Goal: Task Accomplishment & Management: Manage account settings

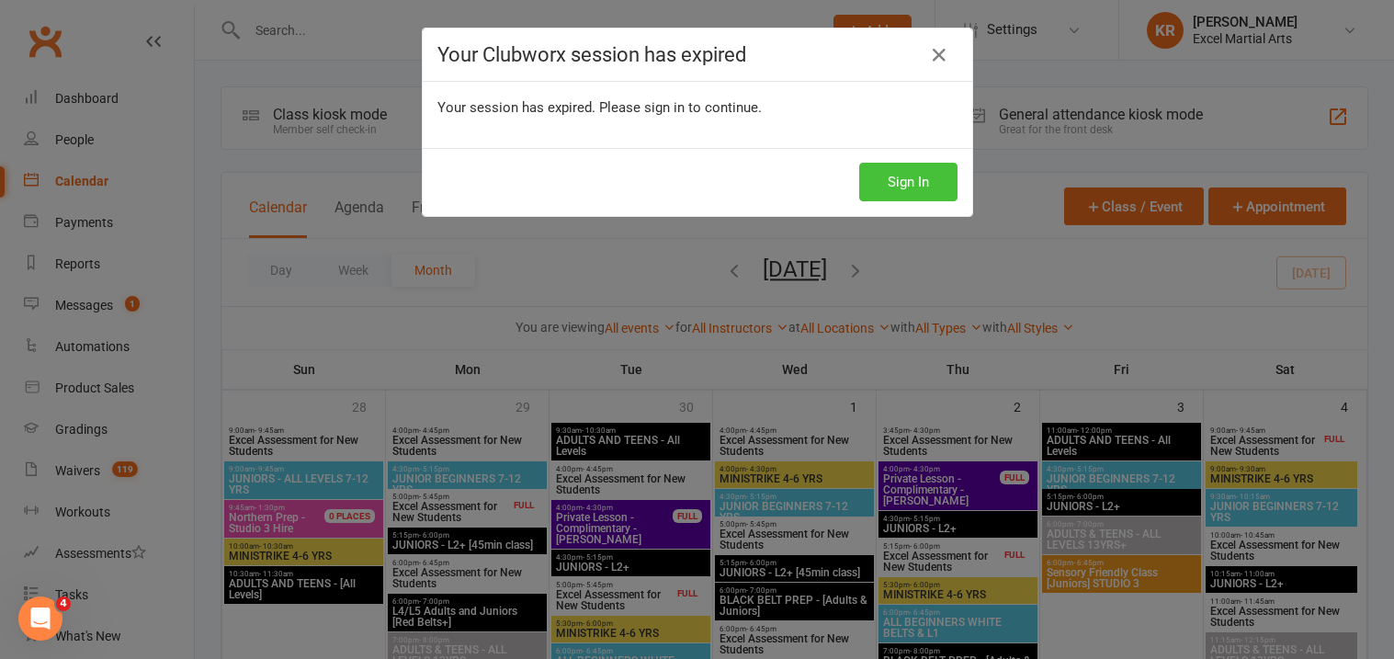
click at [897, 183] on button "Sign In" at bounding box center [908, 182] width 98 height 39
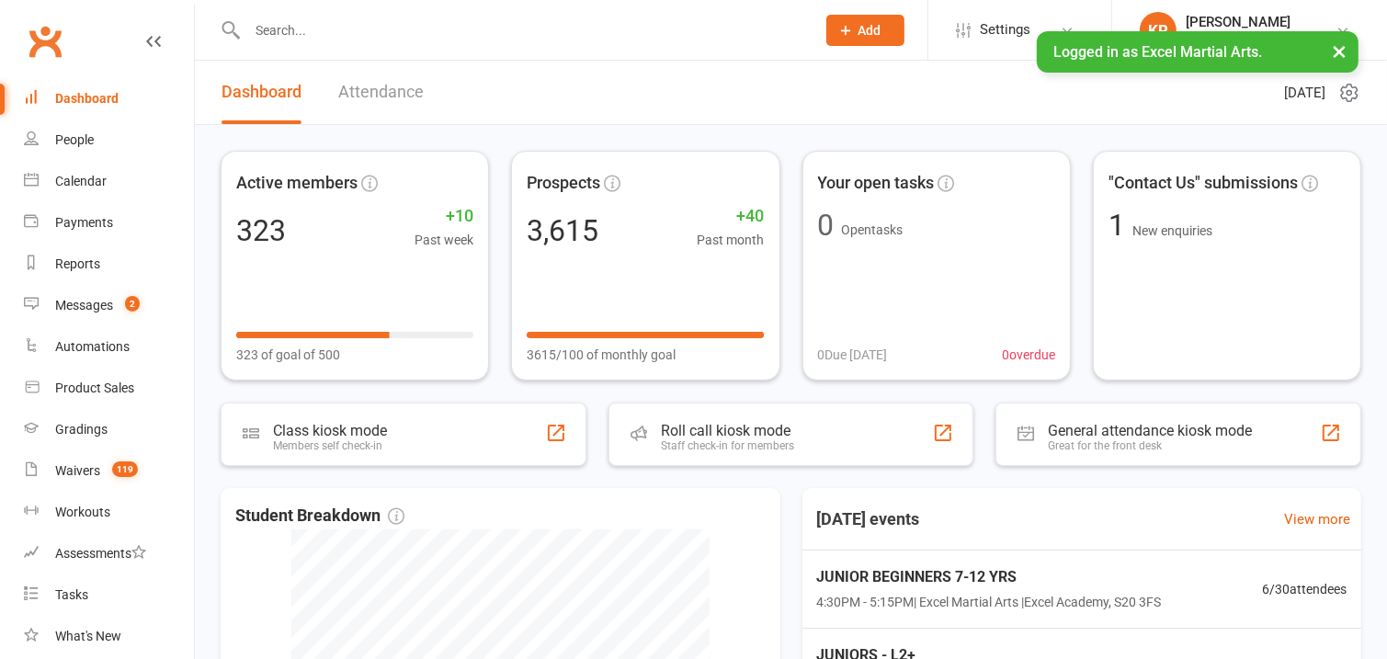
click at [349, 28] on input "text" at bounding box center [522, 30] width 561 height 26
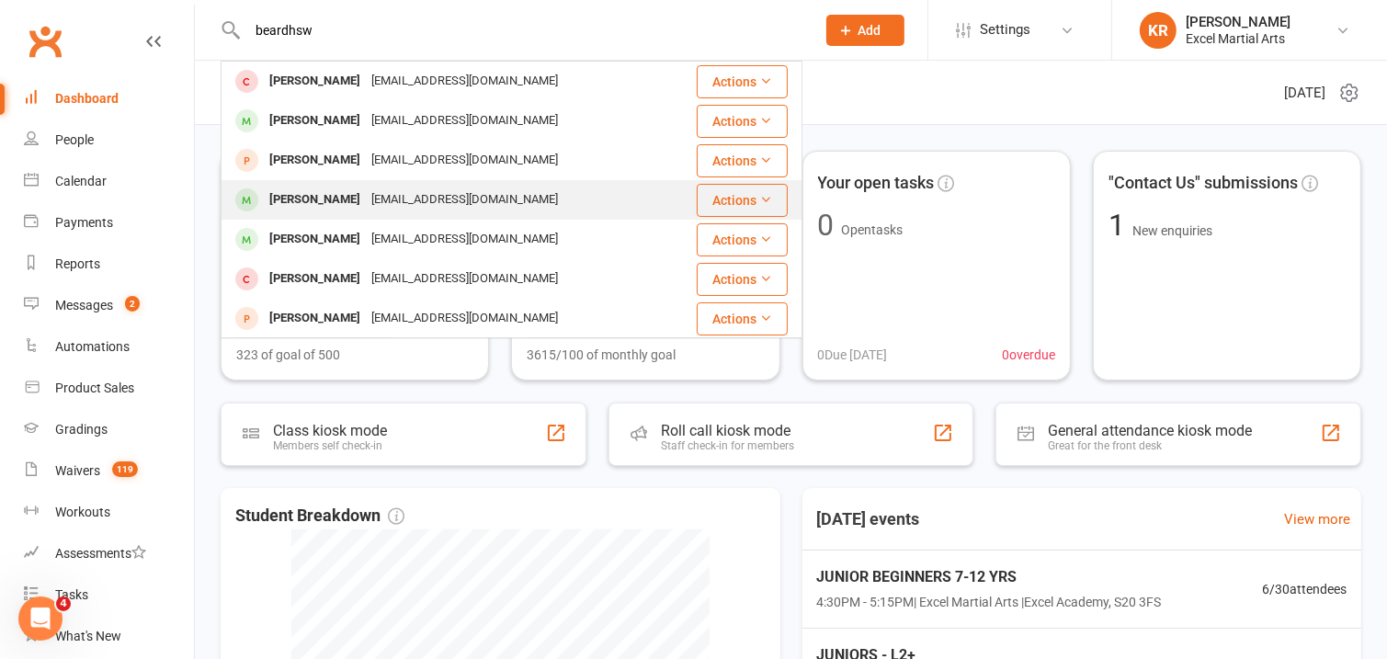
type input "beardhsw"
click at [366, 202] on div "[PERSON_NAME]" at bounding box center [315, 200] width 102 height 27
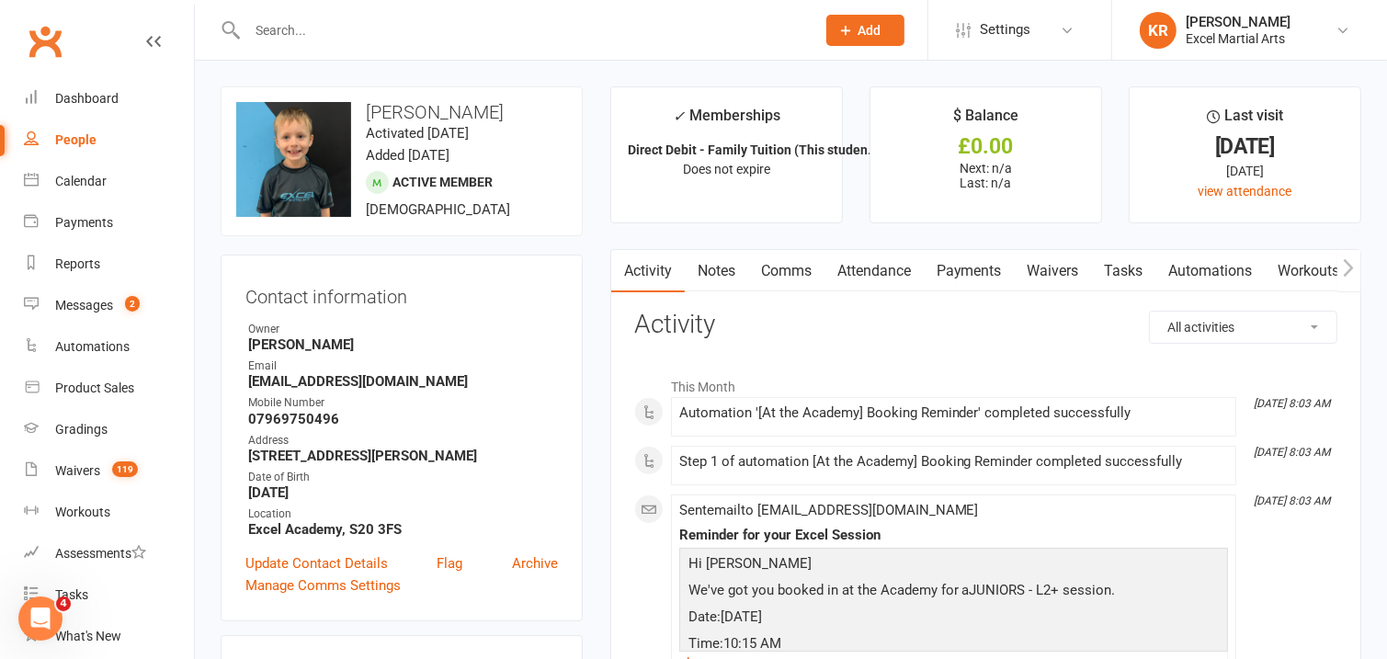
click at [503, 37] on input "text" at bounding box center [522, 30] width 561 height 26
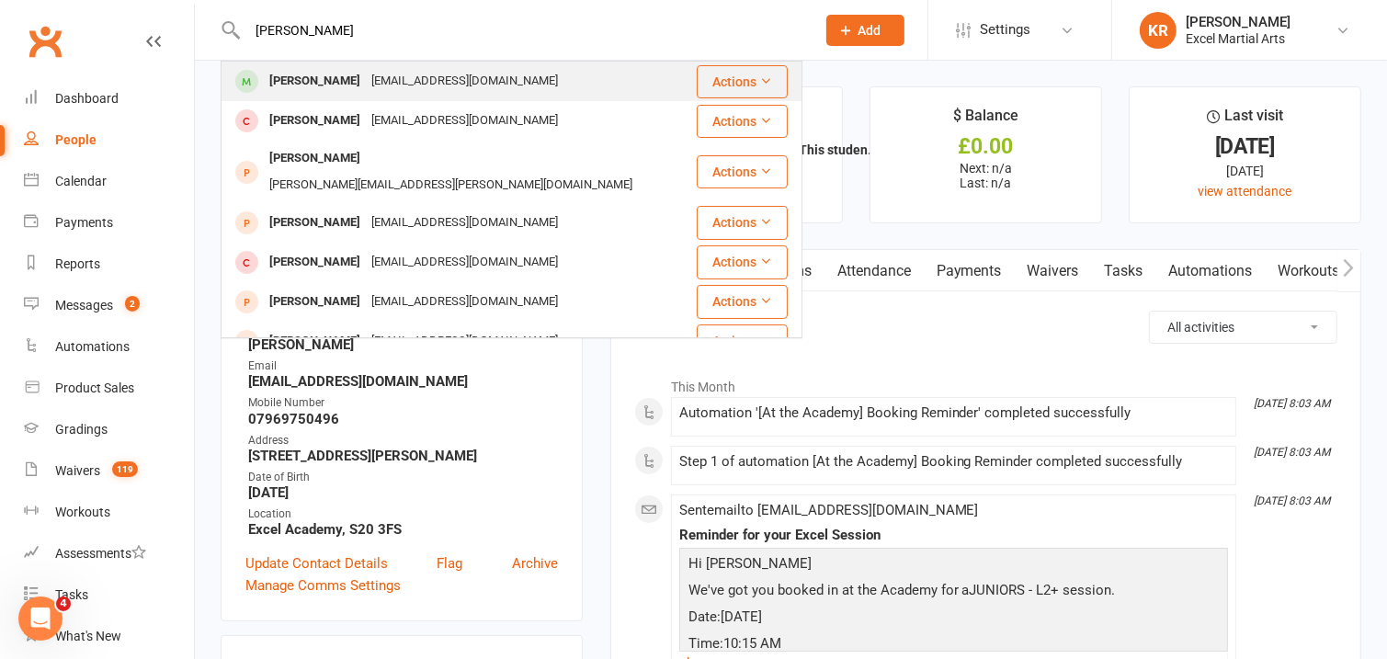
type input "[PERSON_NAME]"
click at [440, 86] on div "[EMAIL_ADDRESS][DOMAIN_NAME]" at bounding box center [465, 81] width 198 height 27
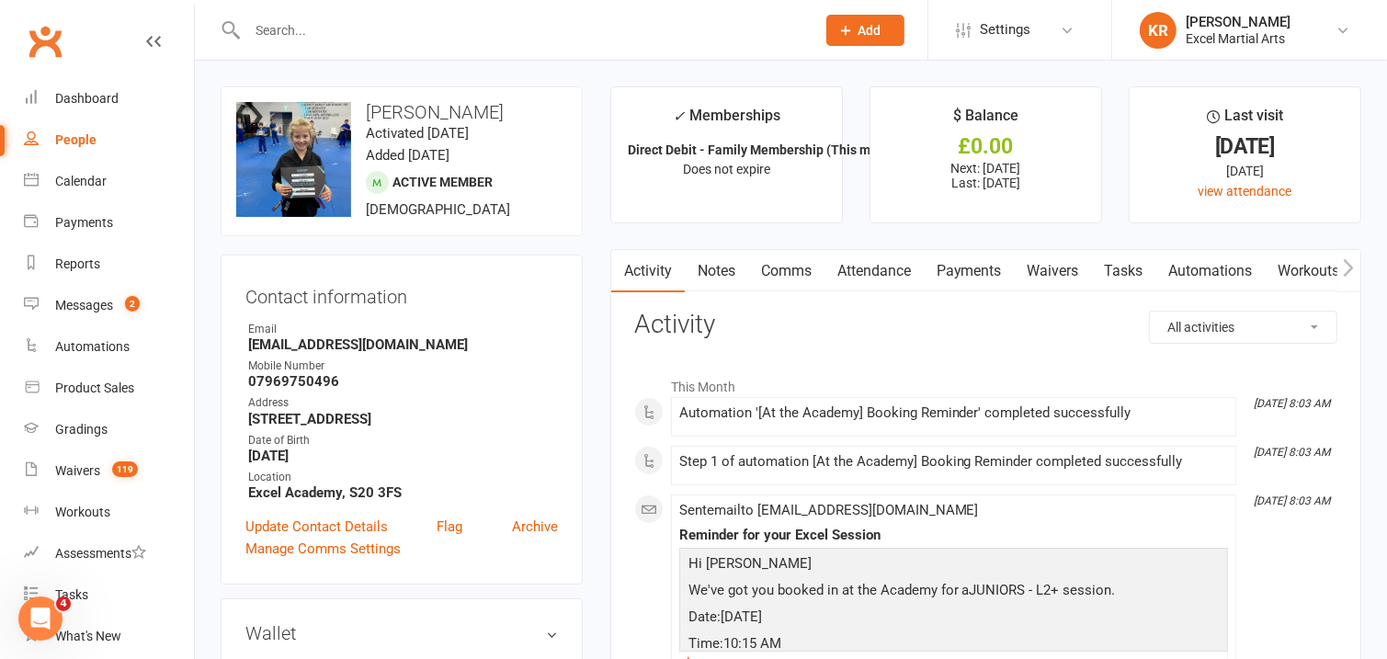
click at [983, 274] on link "Payments" at bounding box center [969, 271] width 91 height 42
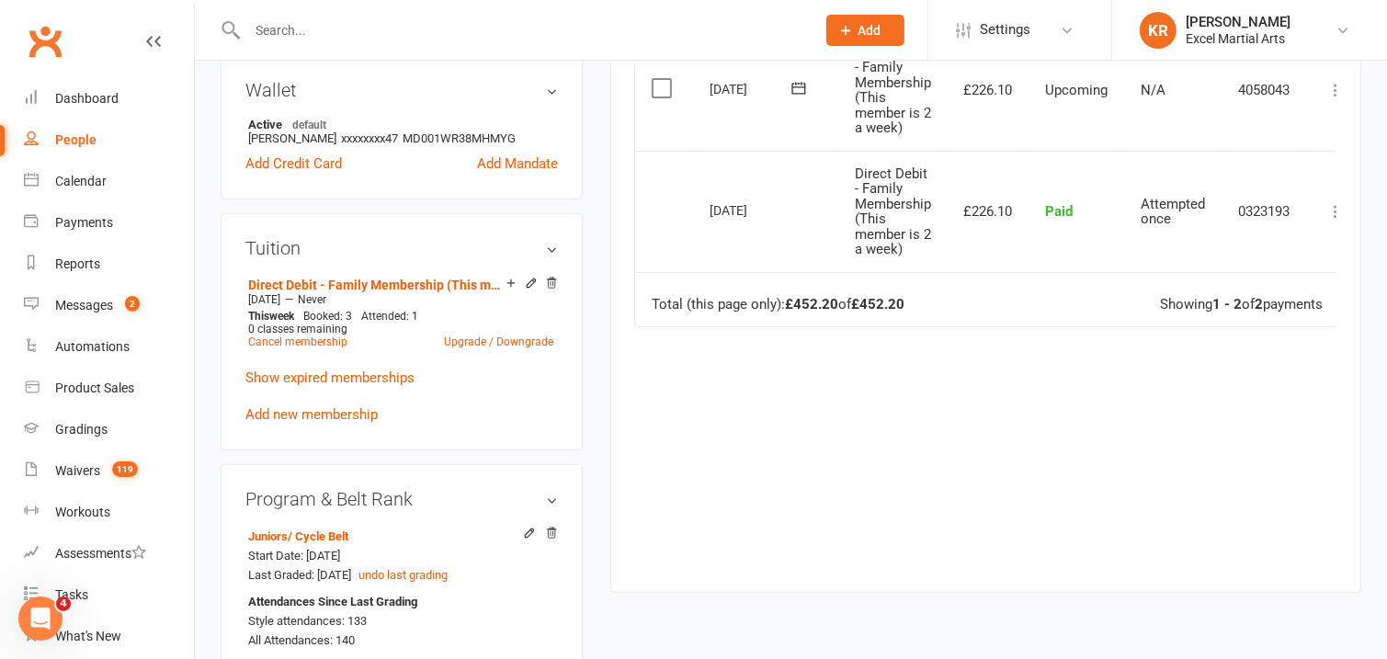
scroll to position [558, 0]
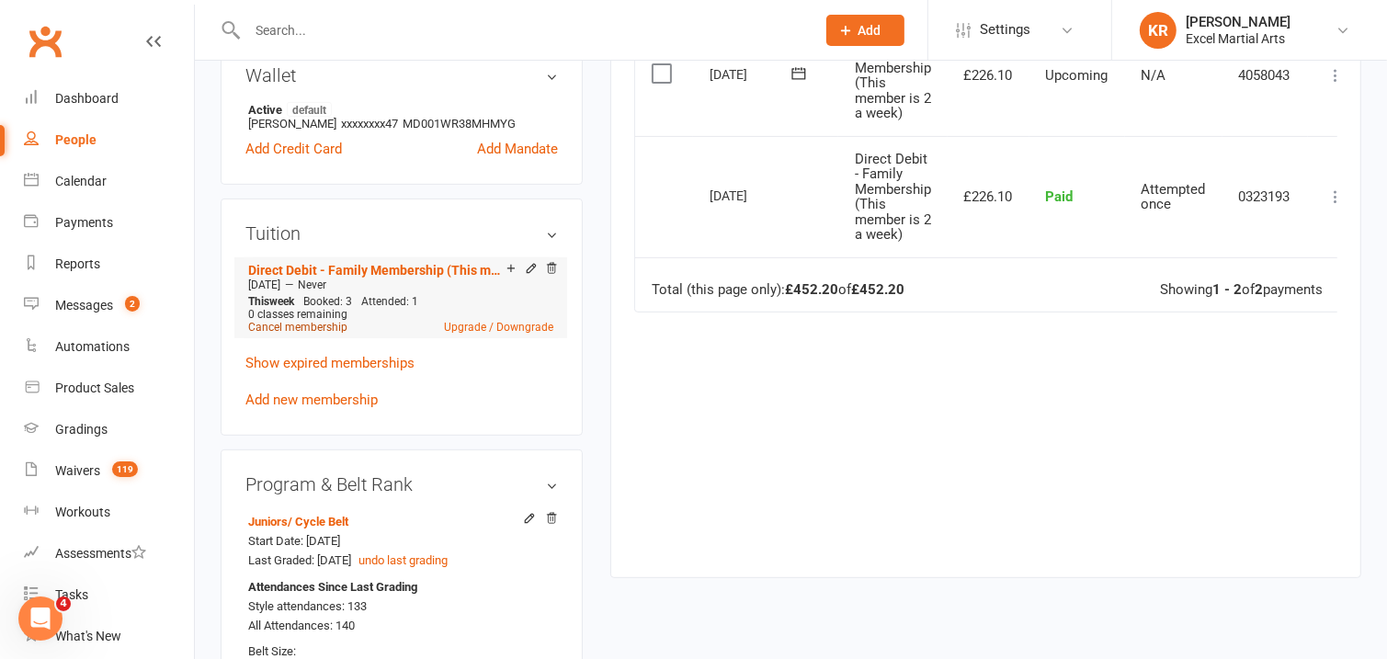
click at [333, 327] on link "Cancel membership" at bounding box center [297, 327] width 99 height 13
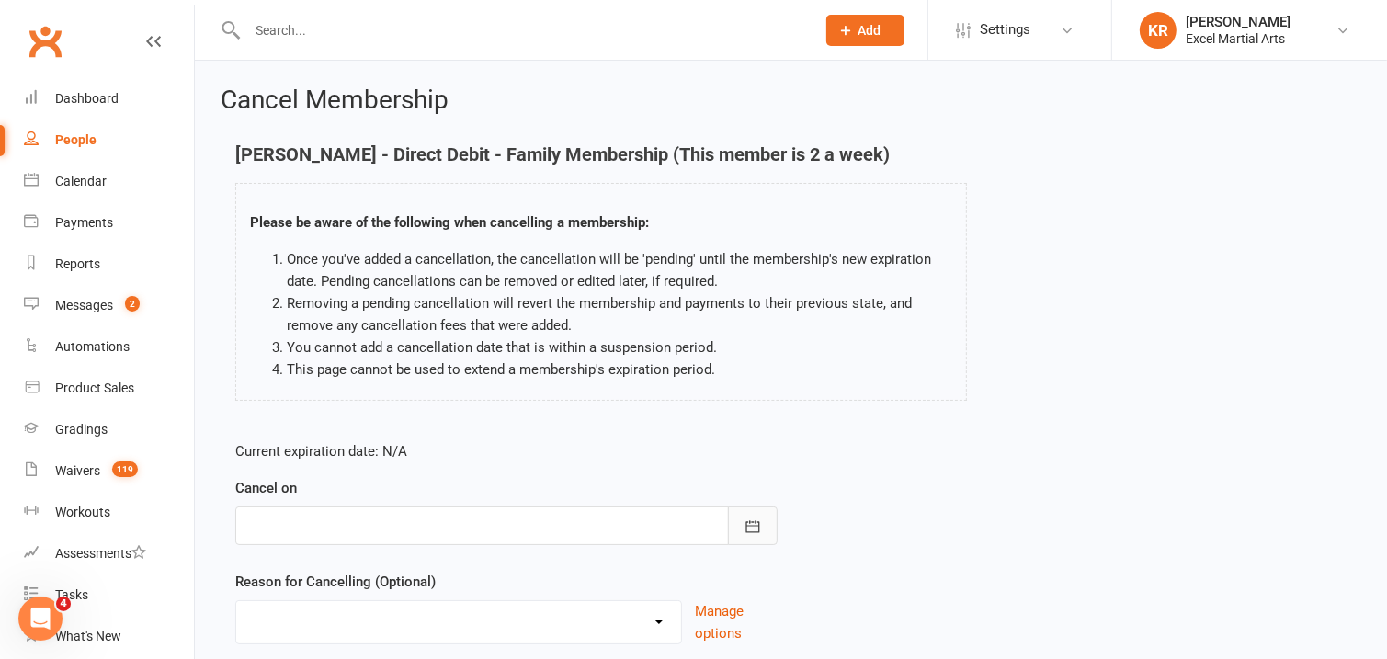
click at [738, 531] on button "button" at bounding box center [753, 525] width 50 height 39
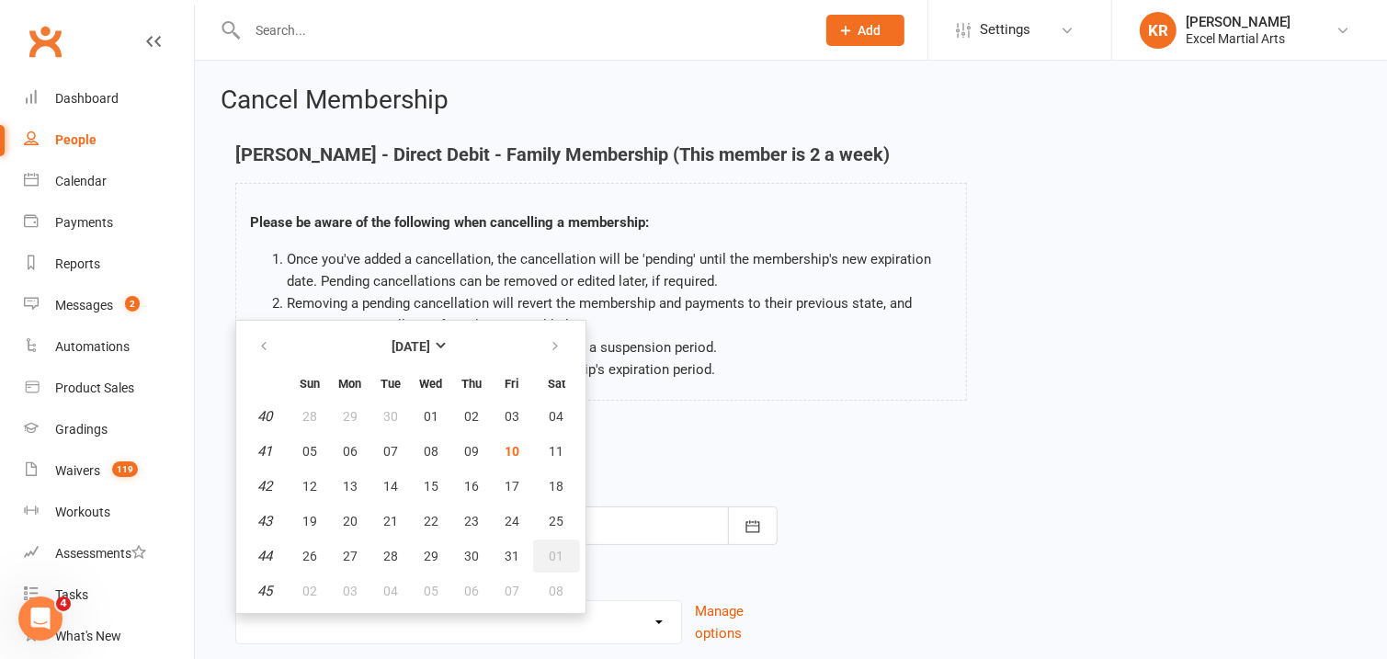
click at [550, 549] on span "01" at bounding box center [557, 556] width 15 height 15
type input "[DATE]"
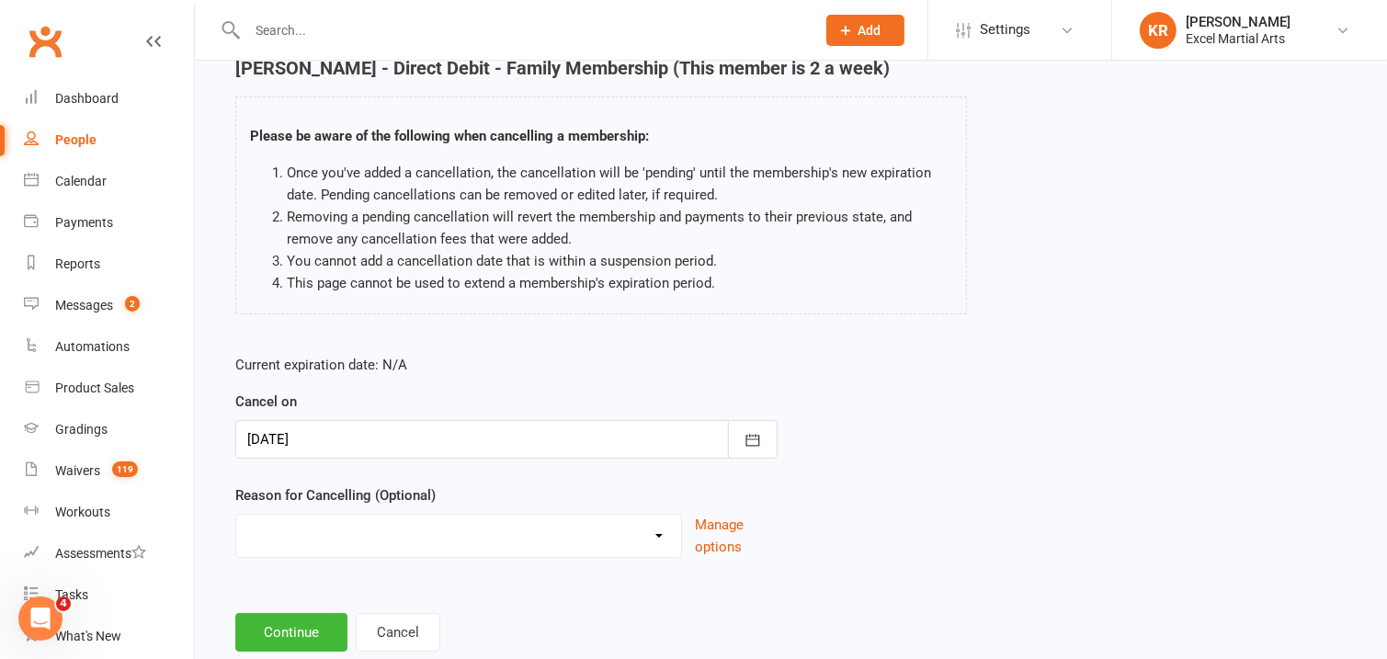
scroll to position [94, 0]
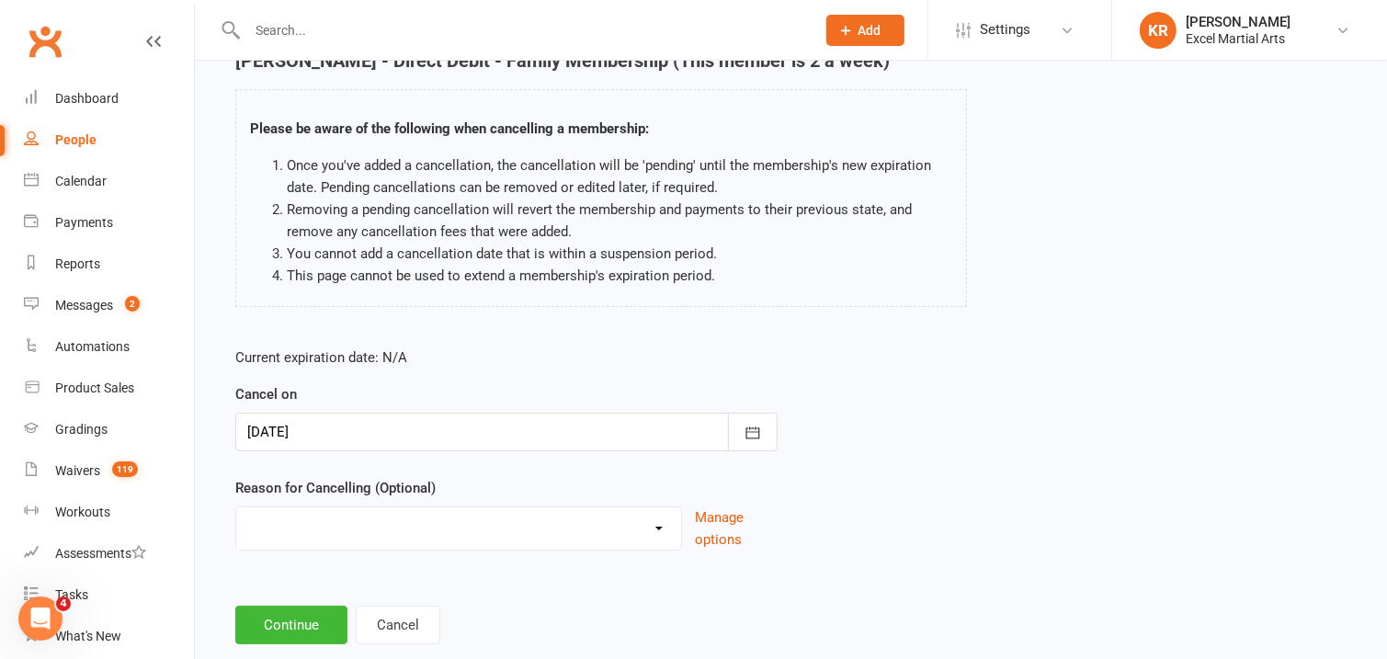
click at [658, 534] on select "Holiday Injury Upgrading/Downgrading Other reason" at bounding box center [458, 525] width 445 height 37
select select "3"
click at [236, 507] on select "Holiday Injury Upgrading/Downgrading Other reason" at bounding box center [458, 525] width 445 height 37
click at [384, 611] on input at bounding box center [506, 625] width 542 height 39
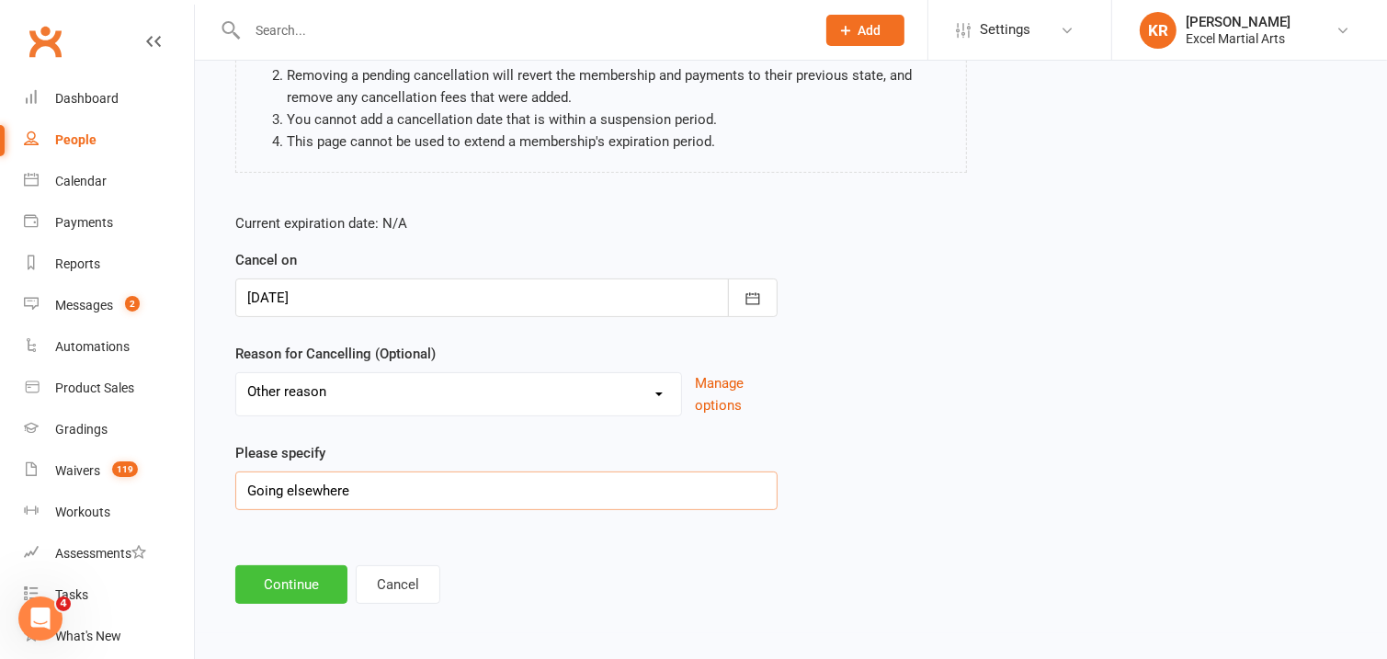
type input "Going elsewhere"
click at [322, 570] on button "Continue" at bounding box center [291, 584] width 112 height 39
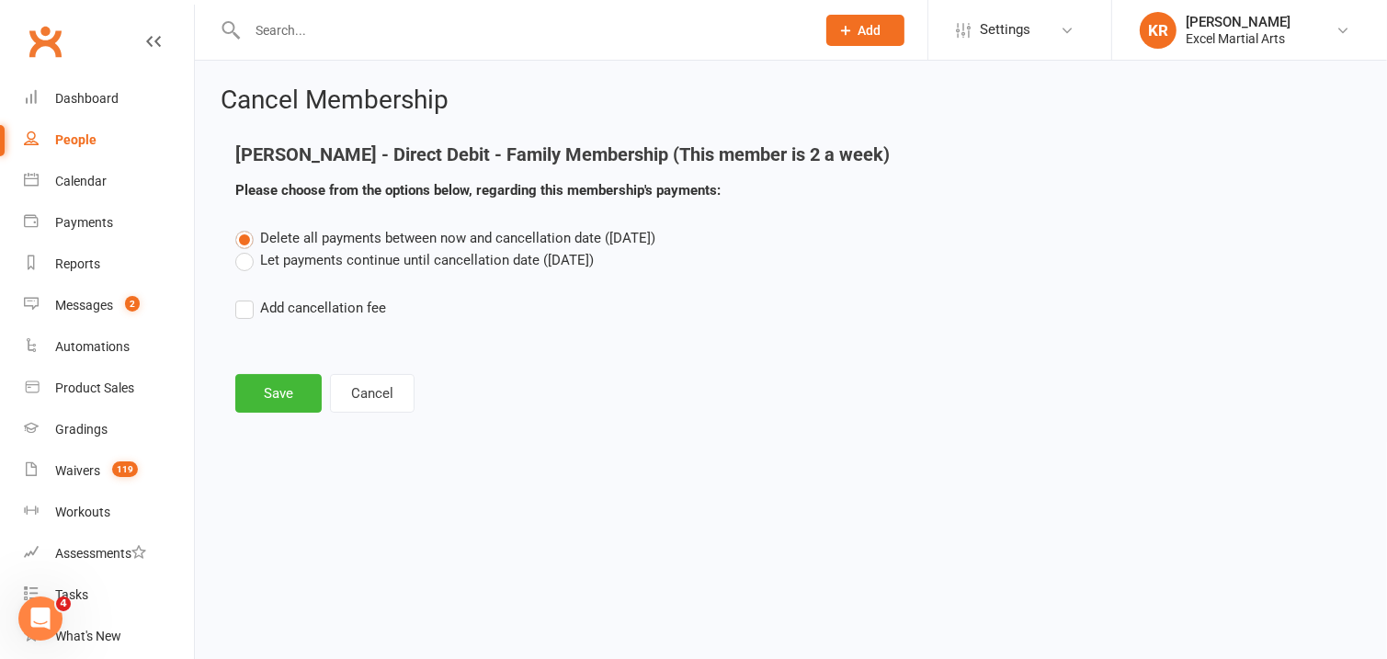
scroll to position [0, 0]
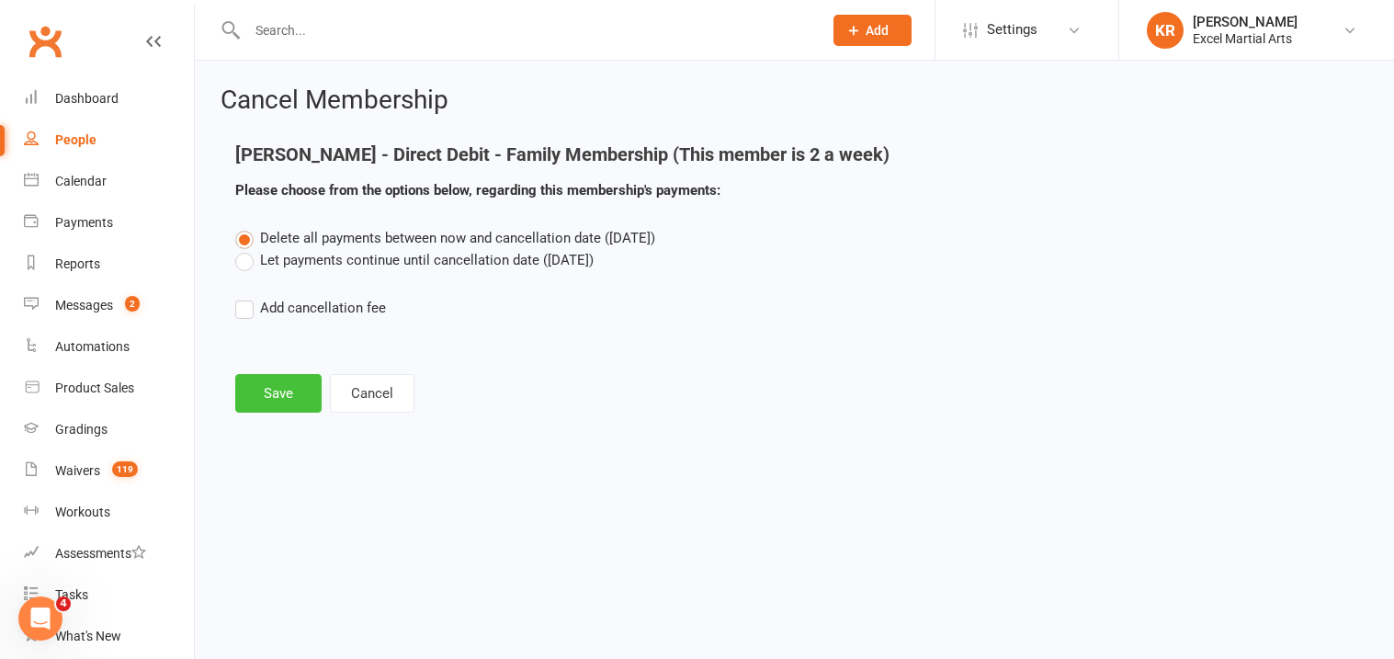
click at [291, 402] on button "Save" at bounding box center [278, 393] width 86 height 39
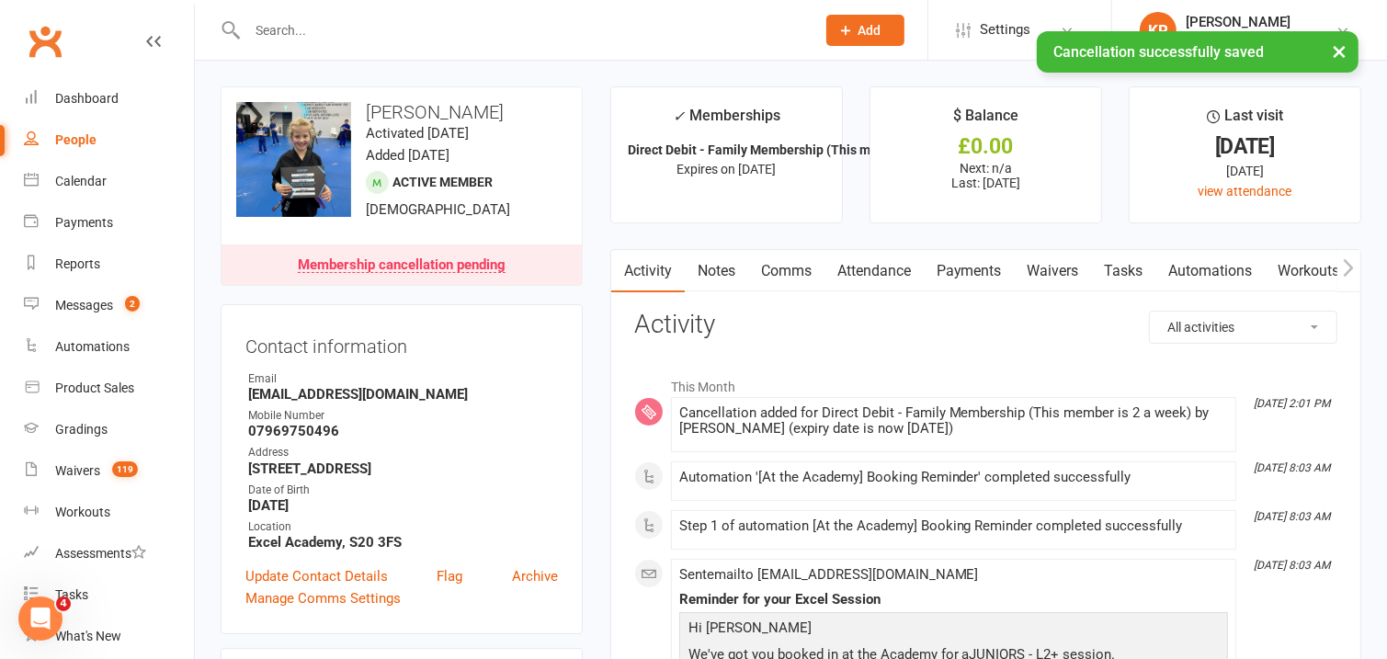
click at [562, 31] on div "× Cancellation successfully saved" at bounding box center [681, 31] width 1363 height 0
click at [559, 31] on div "× Cancellation successfully saved" at bounding box center [681, 31] width 1363 height 0
click at [554, 31] on div "× Cancellation successfully saved" at bounding box center [681, 31] width 1363 height 0
click at [343, 31] on div "× Cancellation successfully saved" at bounding box center [681, 31] width 1363 height 0
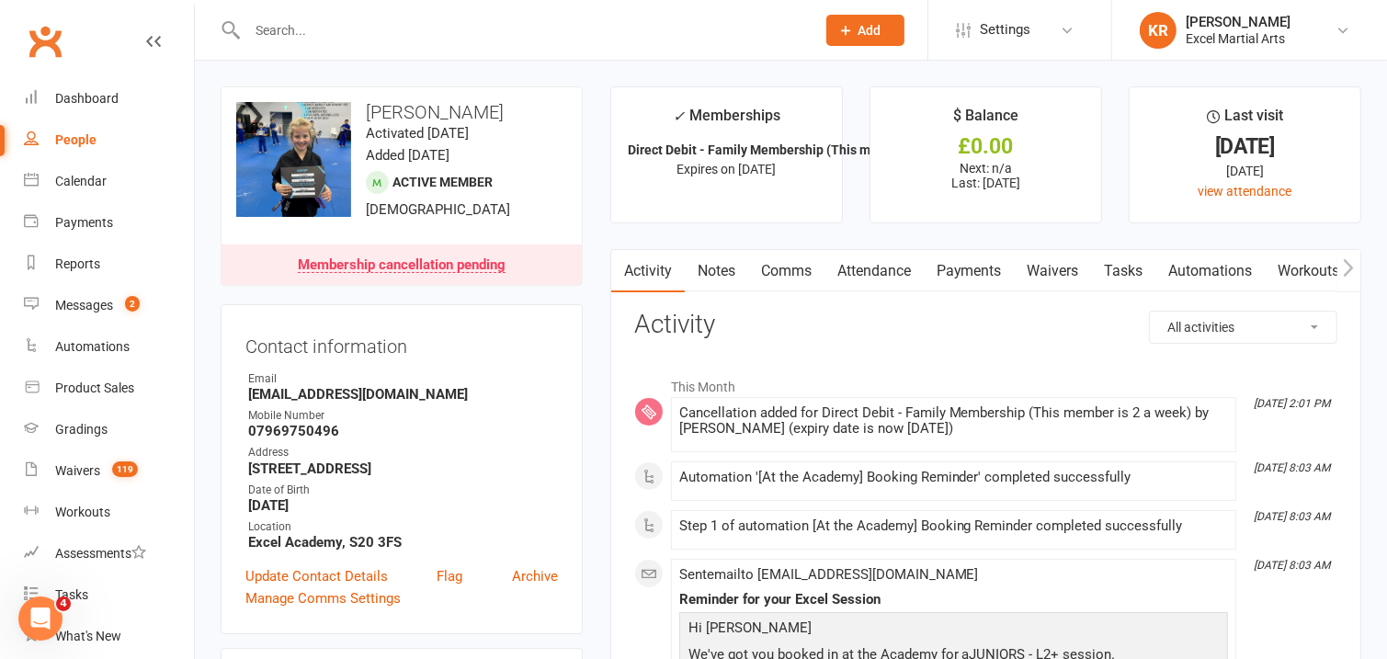
click at [340, 25] on input "text" at bounding box center [522, 30] width 561 height 26
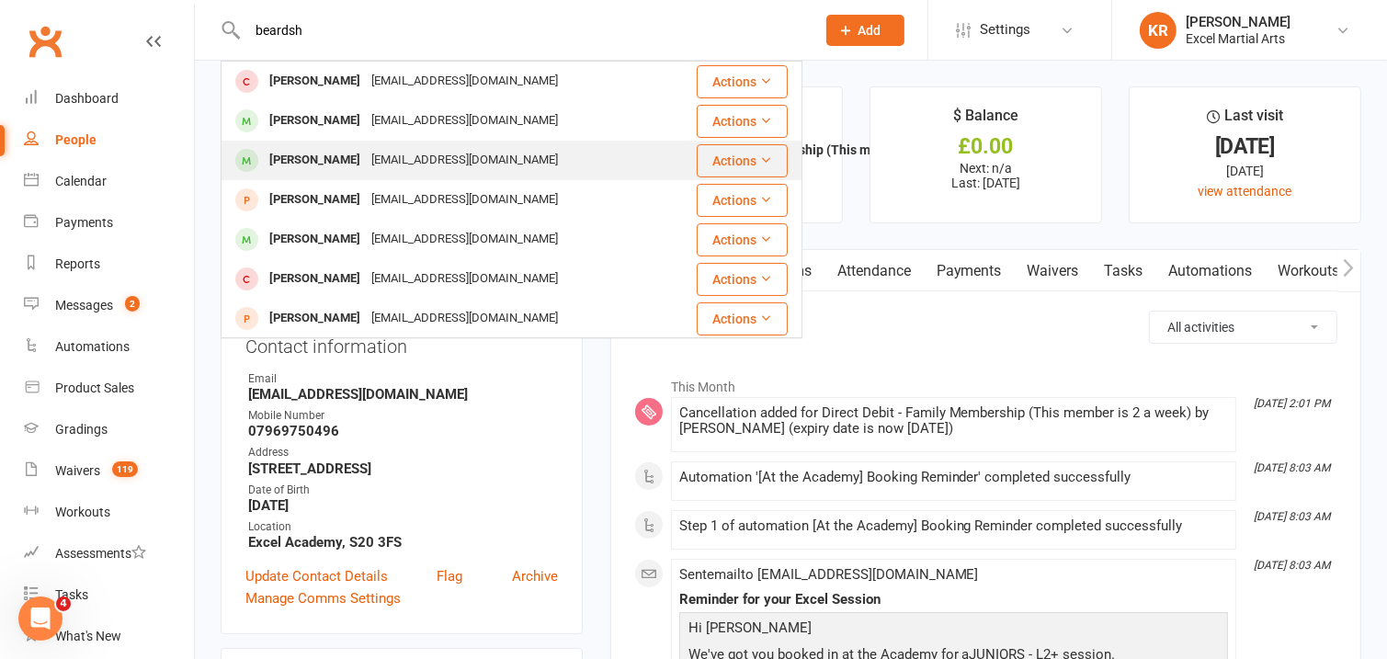
type input "beardsh"
click at [335, 157] on div "[PERSON_NAME]" at bounding box center [315, 160] width 102 height 27
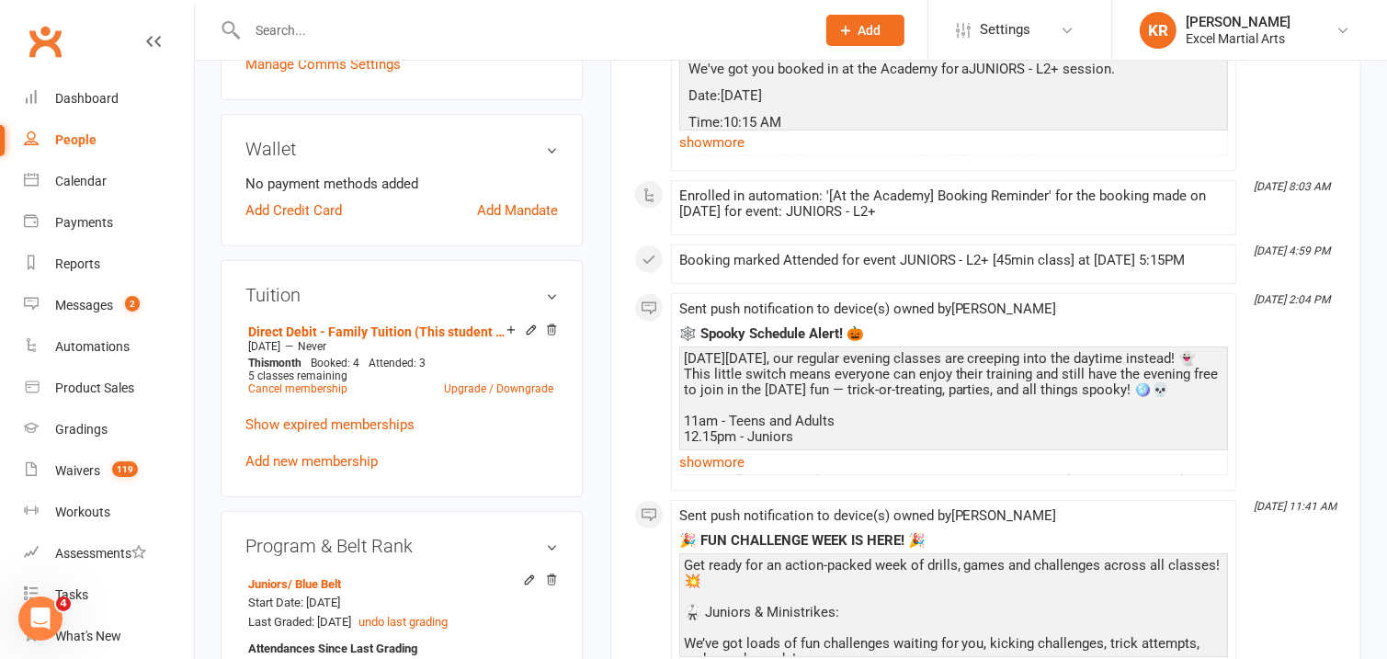
scroll to position [525, 0]
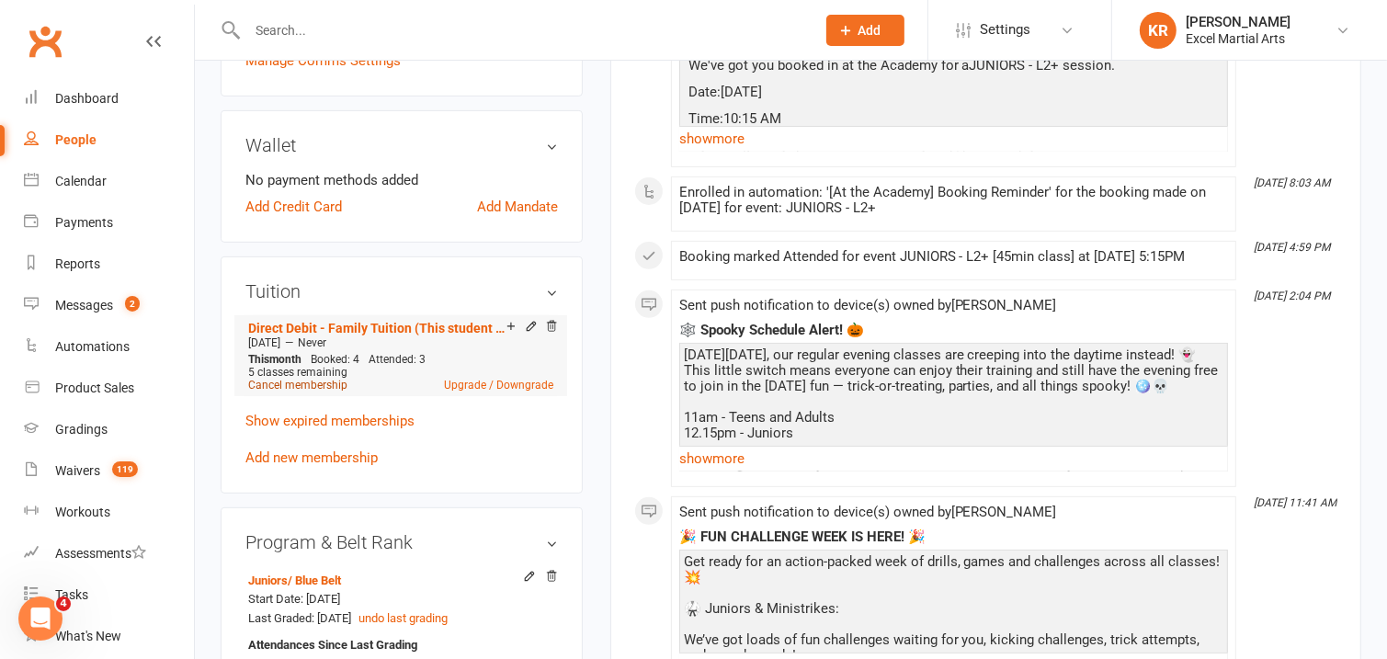
click at [301, 379] on link "Cancel membership" at bounding box center [297, 385] width 99 height 13
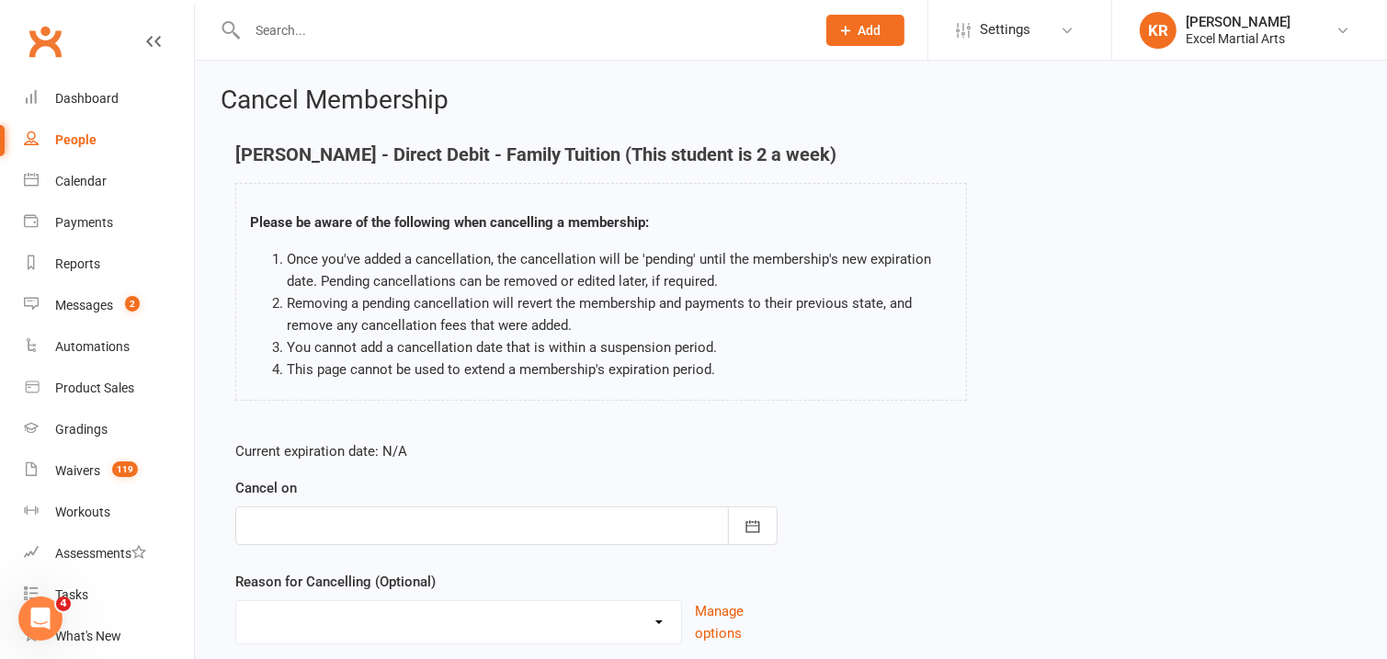
click at [367, 517] on div at bounding box center [506, 525] width 542 height 39
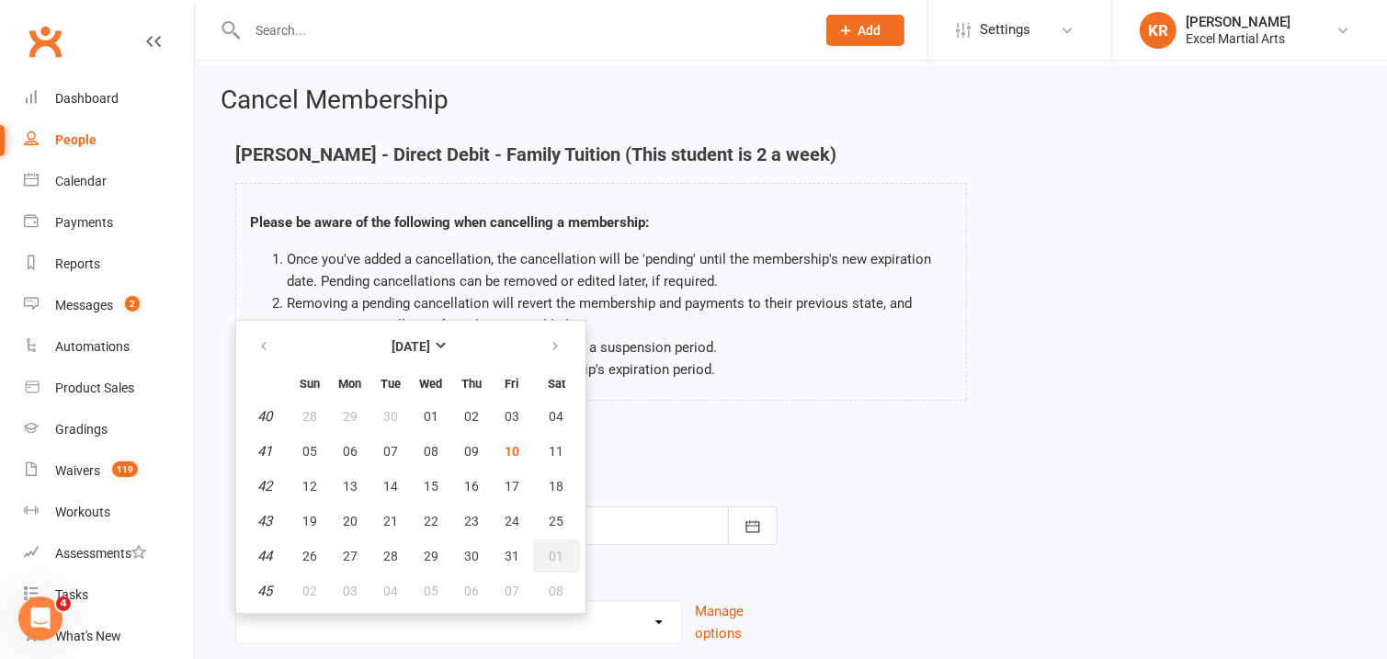
click at [538, 552] on button "01" at bounding box center [556, 556] width 47 height 33
type input "[DATE]"
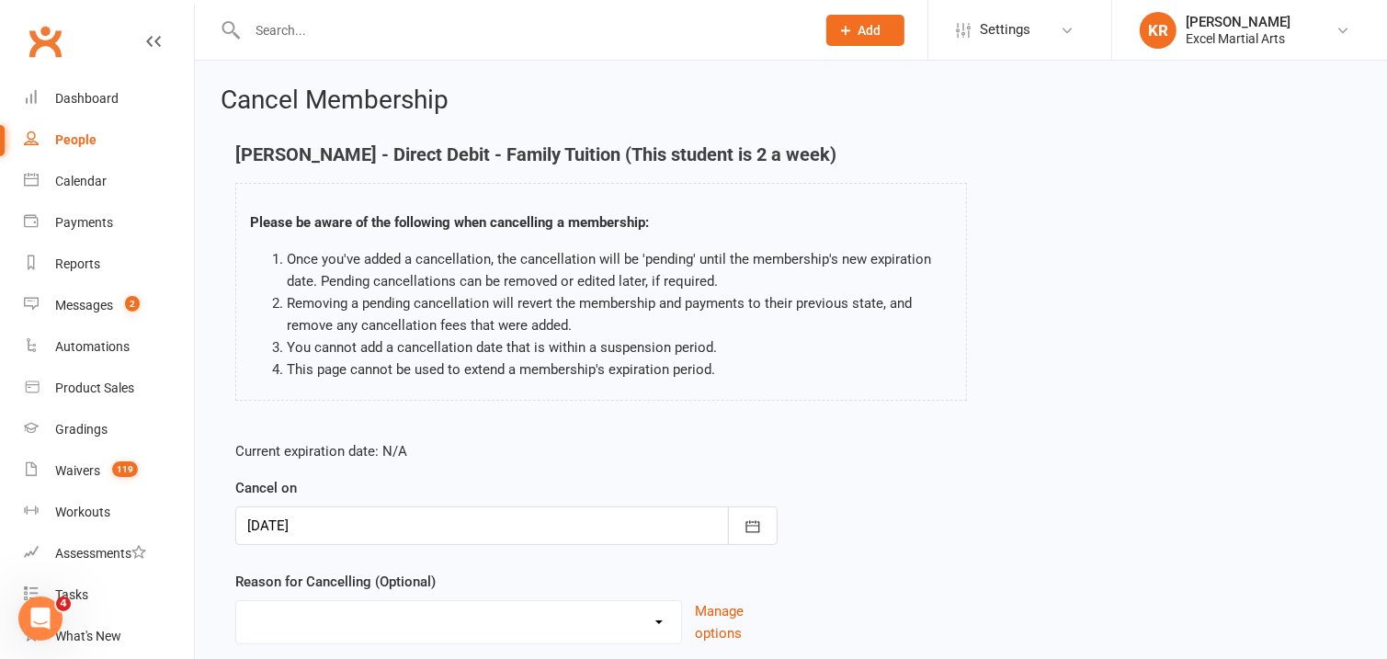
click at [347, 615] on select "Holiday Injury Upgrading/Downgrading Other reason" at bounding box center [458, 619] width 445 height 37
select select "3"
click at [236, 601] on select "Holiday Injury Upgrading/Downgrading Other reason" at bounding box center [458, 619] width 445 height 37
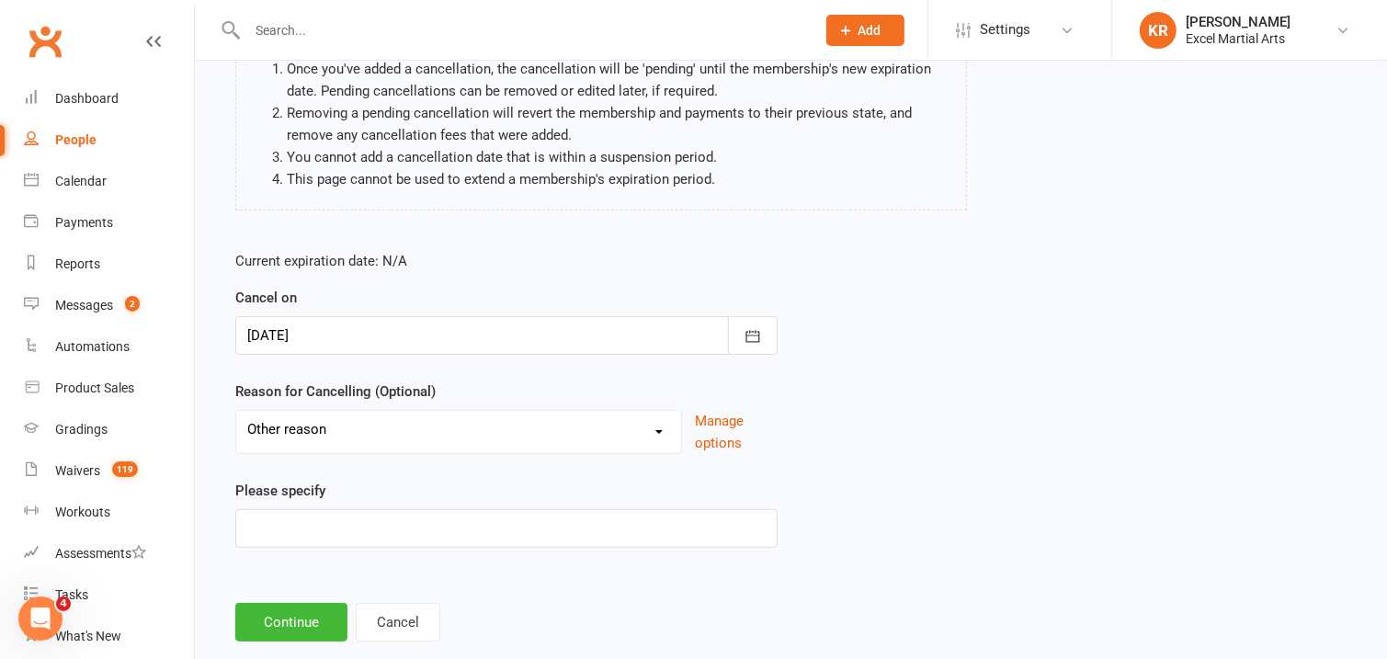
scroll to position [228, 0]
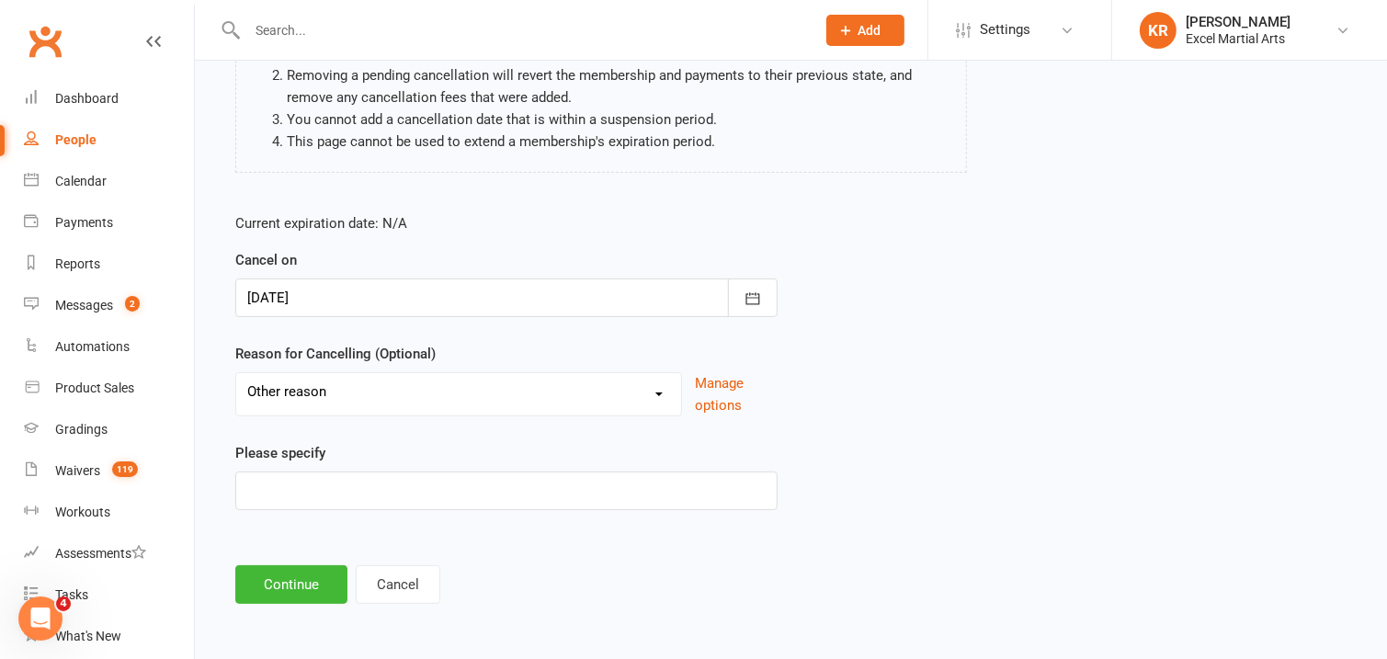
click at [505, 404] on select "Holiday Injury Upgrading/Downgrading Other reason" at bounding box center [458, 391] width 445 height 37
click at [236, 373] on select "Holiday Injury Upgrading/Downgrading Other reason" at bounding box center [458, 391] width 445 height 37
drag, startPoint x: 413, startPoint y: 496, endPoint x: 402, endPoint y: 493, distance: 11.6
click at [412, 495] on input at bounding box center [506, 491] width 542 height 39
type input "H"
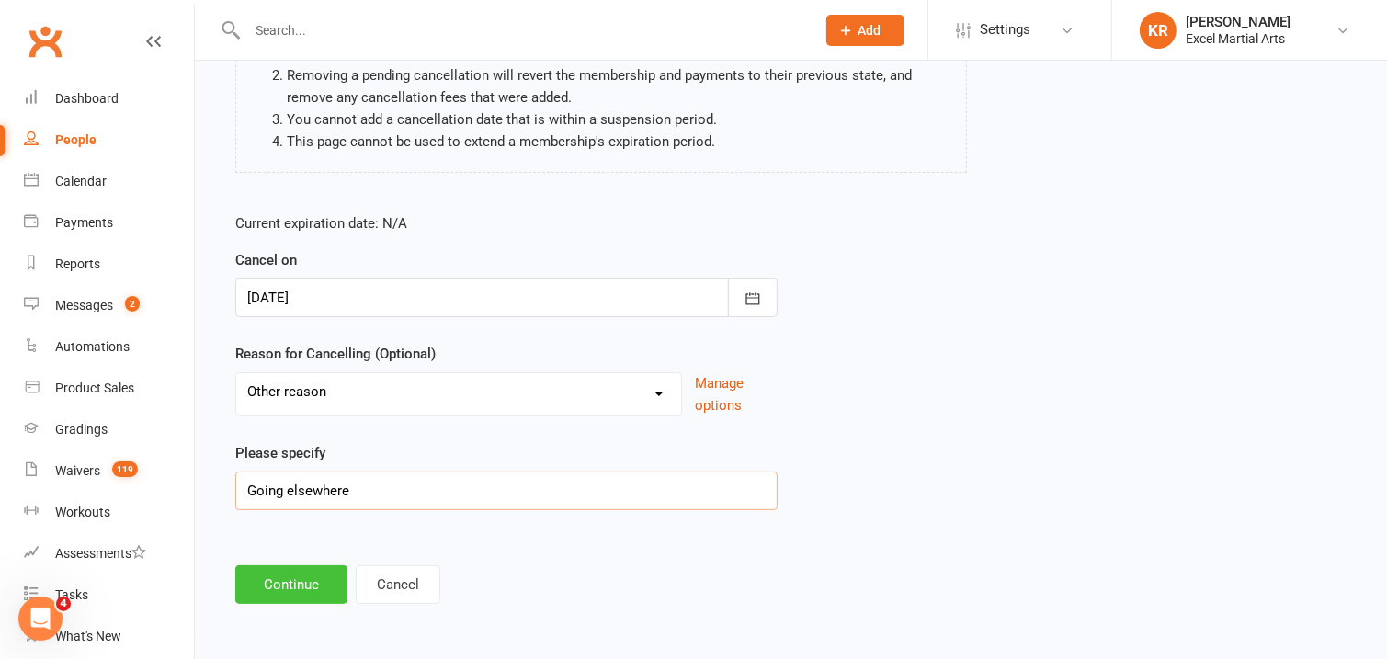
type input "Going elsewhere"
click at [304, 587] on button "Continue" at bounding box center [291, 584] width 112 height 39
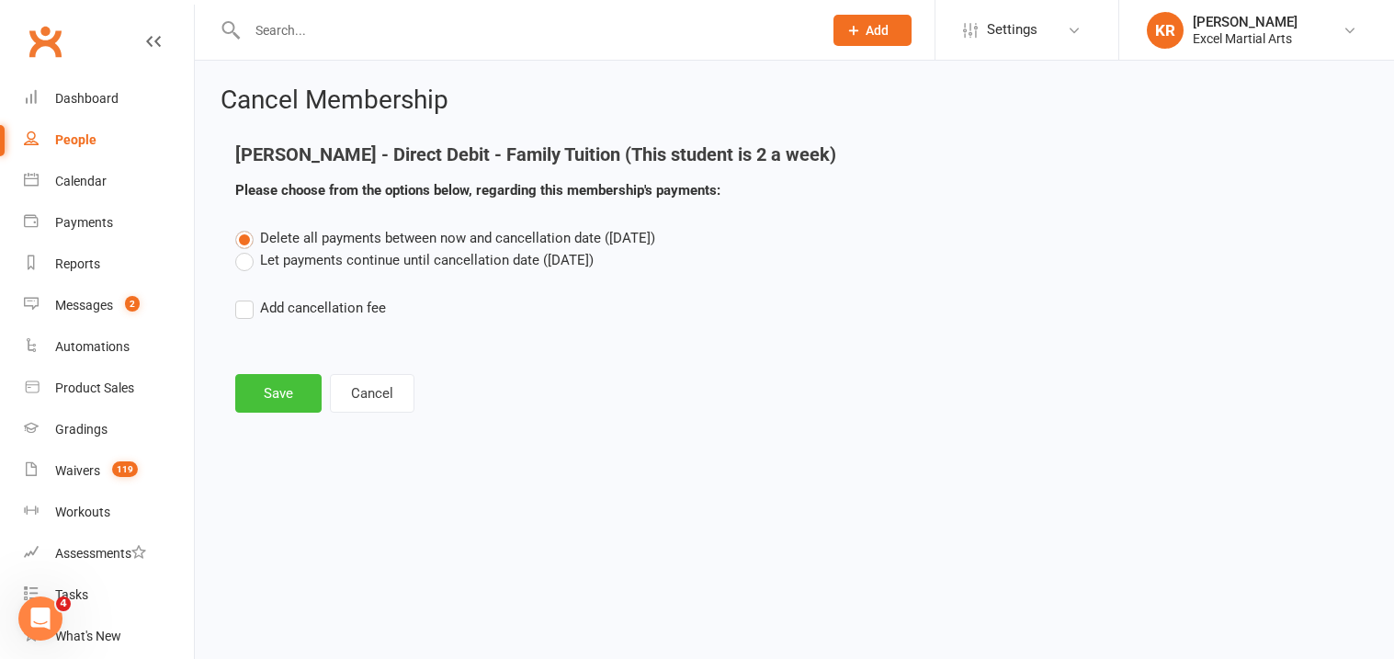
click at [272, 384] on button "Save" at bounding box center [278, 393] width 86 height 39
